Goal: Task Accomplishment & Management: Complete application form

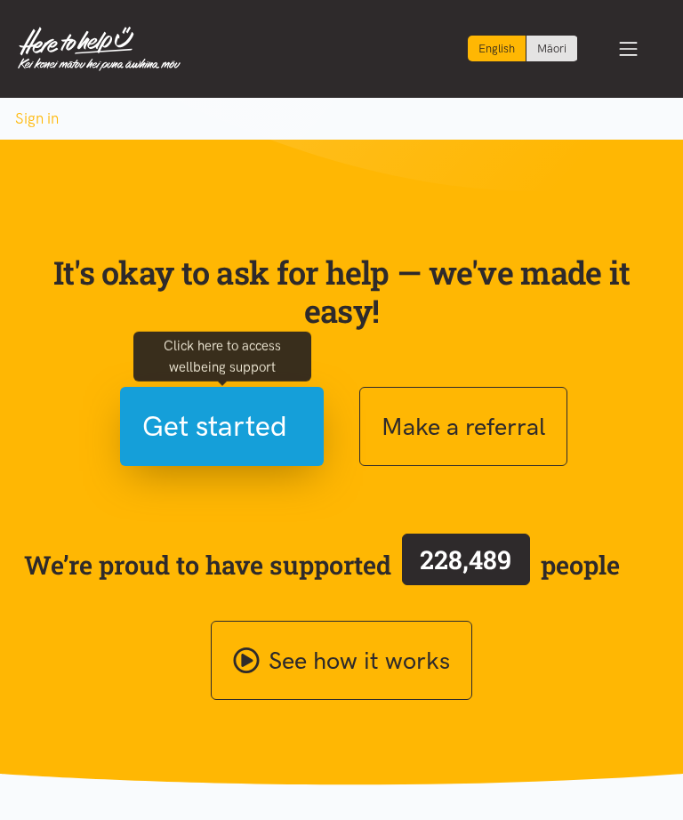
click at [170, 384] on div "Click here to access wellbeing support" at bounding box center [222, 356] width 178 height 61
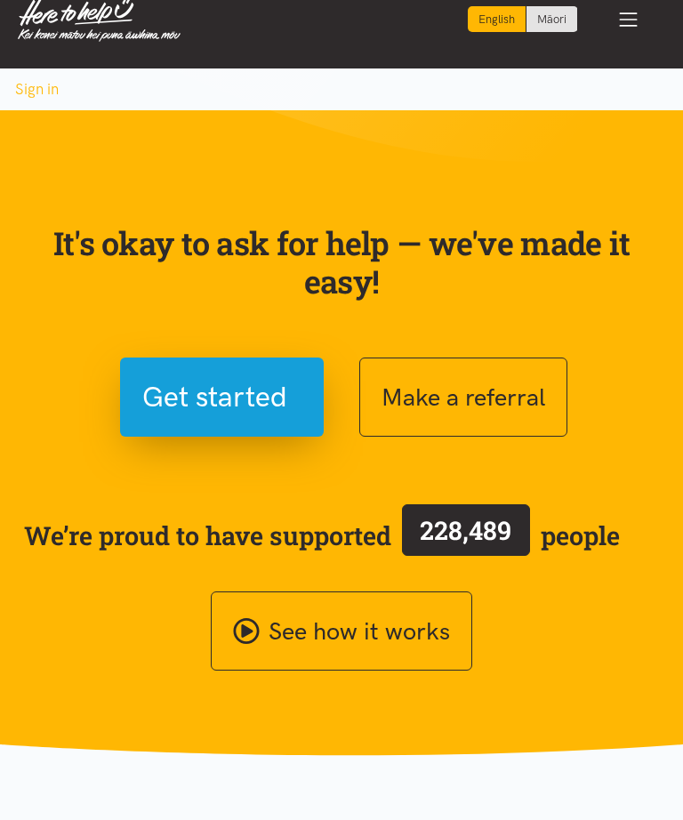
scroll to position [15, 0]
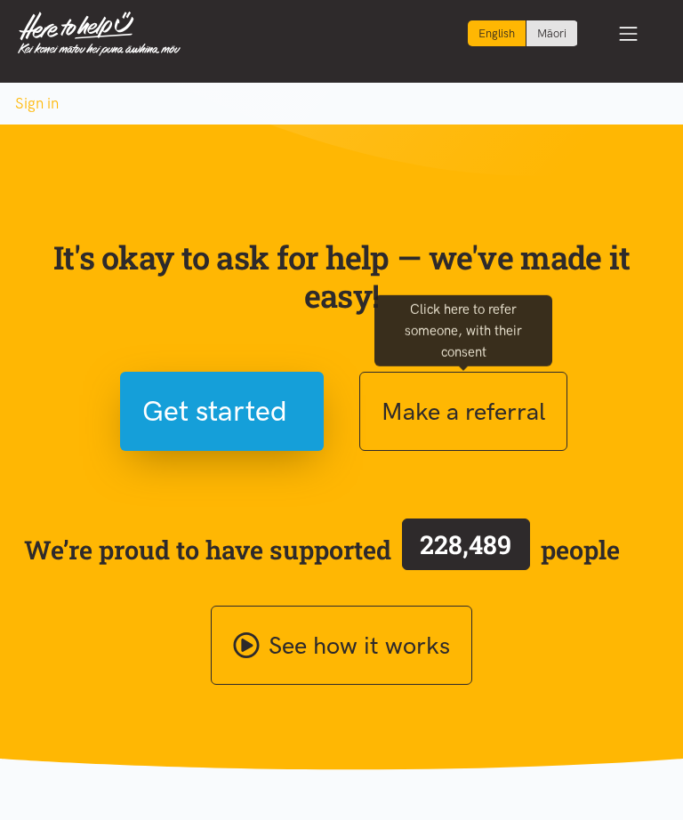
click at [417, 408] on button "Make a referral" at bounding box center [464, 411] width 208 height 79
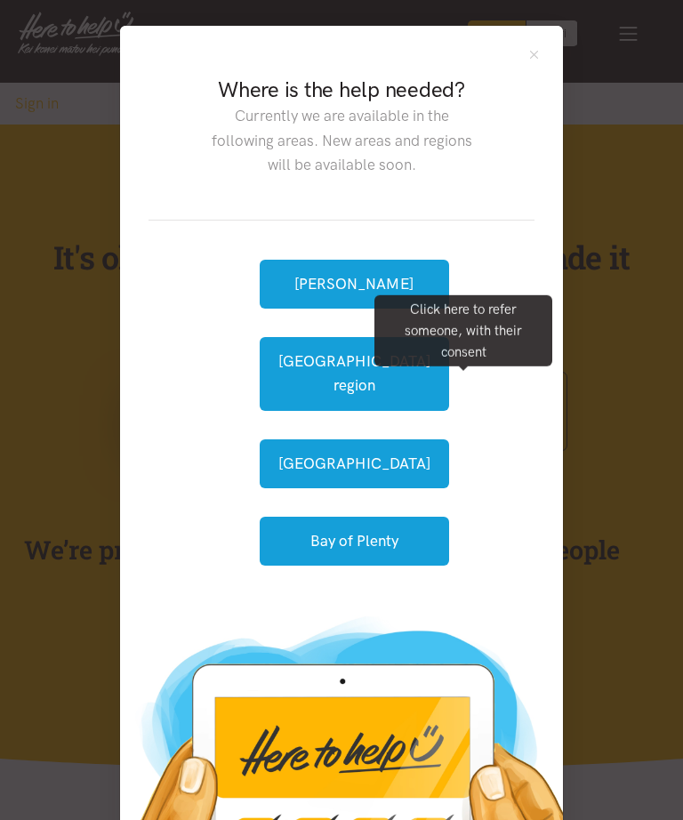
click at [335, 242] on div "Hamilton Waikato region Tauranga Bay of Plenty" at bounding box center [342, 413] width 386 height 384
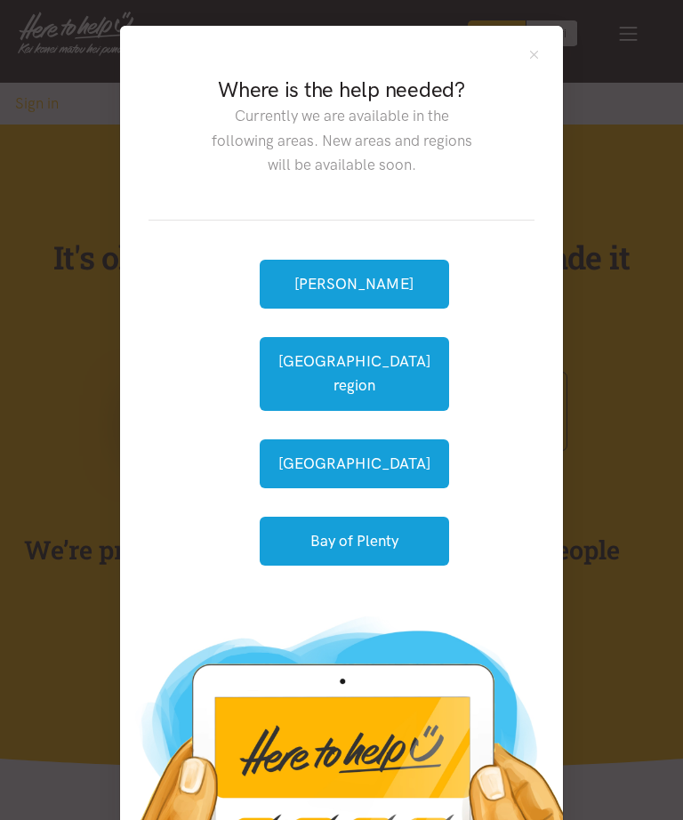
click at [316, 287] on button "[PERSON_NAME]" at bounding box center [355, 284] width 190 height 49
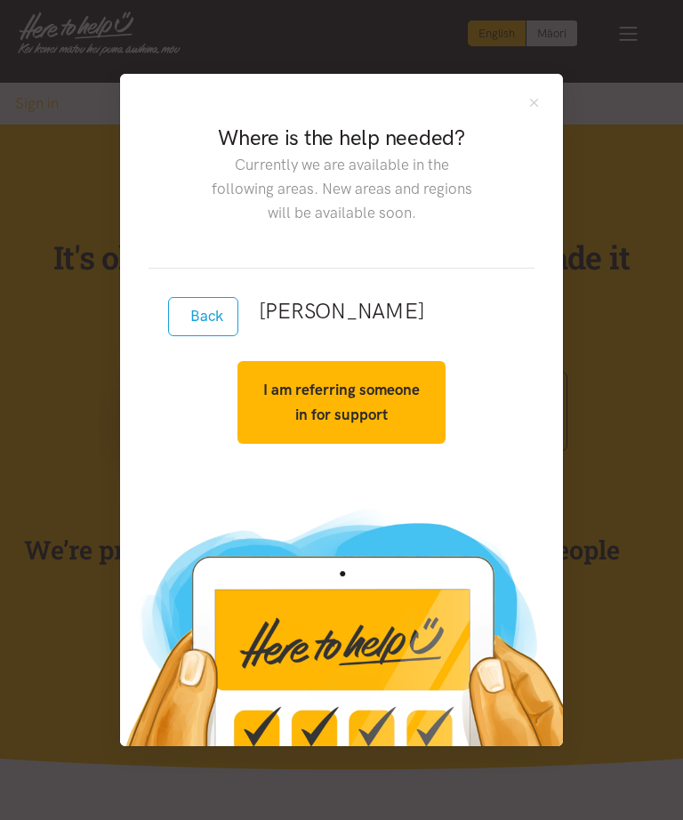
click at [344, 254] on div "Where is the help needed? Currently we are available in the following areas. Ne…" at bounding box center [342, 185] width 386 height 166
click at [356, 259] on div "Where is the help needed? Currently we are available in the following areas. Ne…" at bounding box center [342, 185] width 386 height 166
click at [350, 340] on div "Back Hamilton I am referring someone in for support Yes, I have consent. Get st…" at bounding box center [342, 383] width 386 height 229
